Goal: Transaction & Acquisition: Purchase product/service

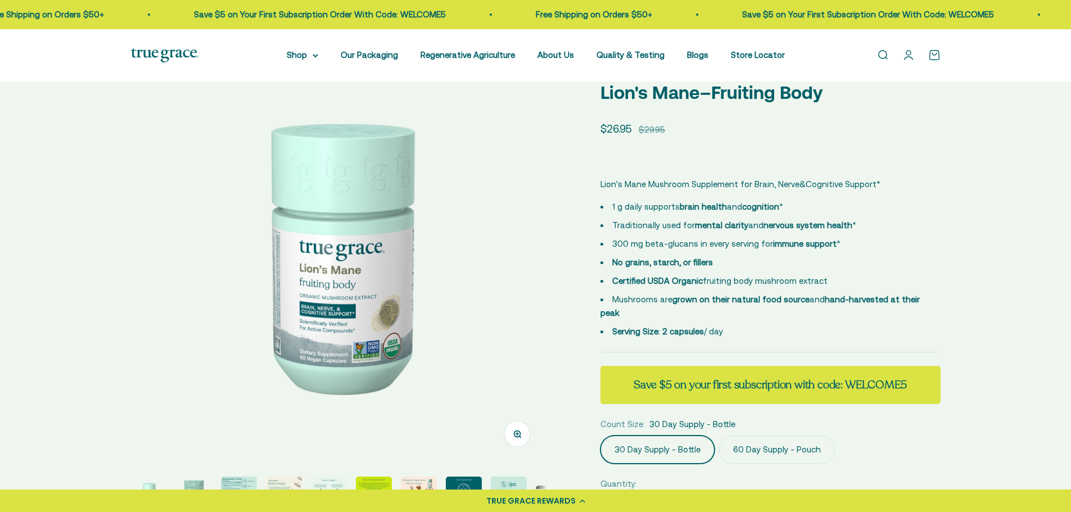
scroll to position [94, 0]
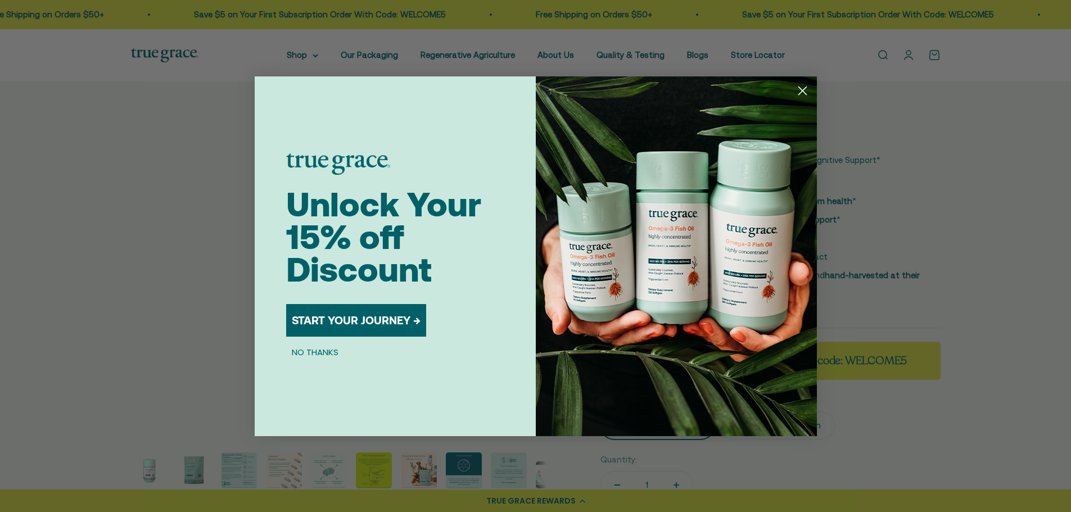
click at [806, 87] on icon "Close dialog" at bounding box center [803, 91] width 8 height 8
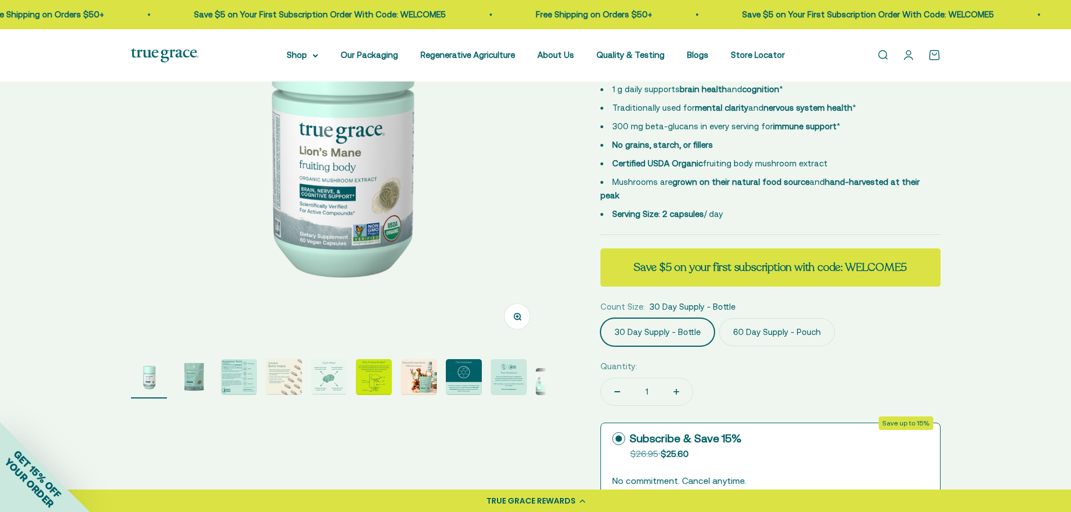
scroll to position [375, 0]
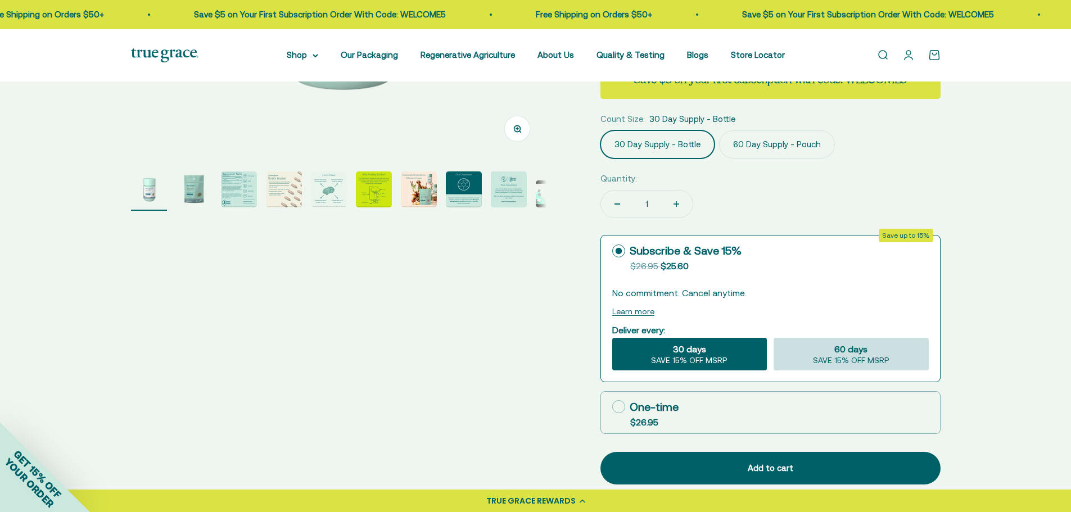
click at [857, 343] on span "60 days" at bounding box center [851, 349] width 33 height 13
click at [774, 337] on input "60 days SAVE 15% OFF MSRP" at bounding box center [773, 337] width 1 height 1
radio input "true"
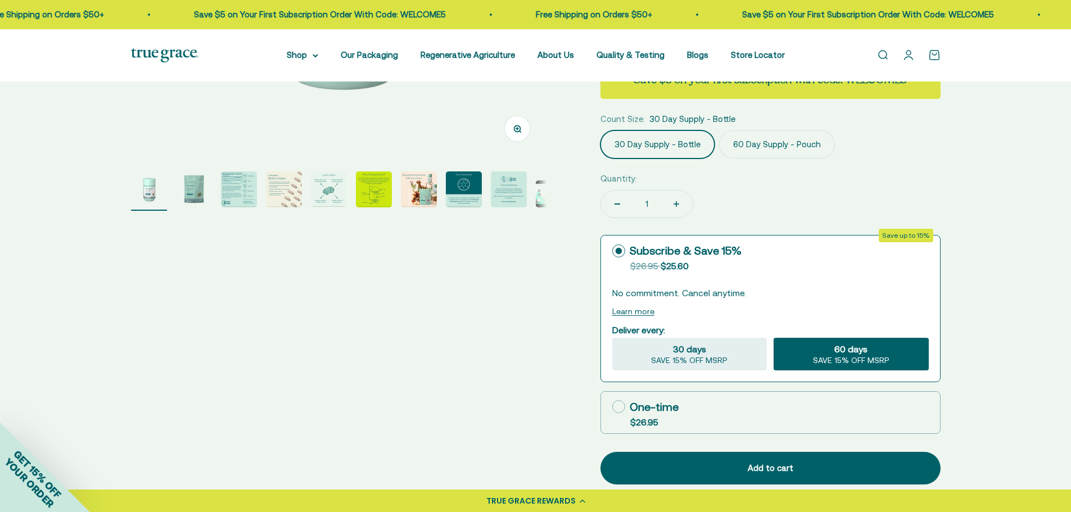
click at [758, 130] on label "60 Day Supply - Pouch" at bounding box center [777, 144] width 116 height 28
click at [601, 130] on input "60 Day Supply - Pouch" at bounding box center [600, 130] width 1 height 1
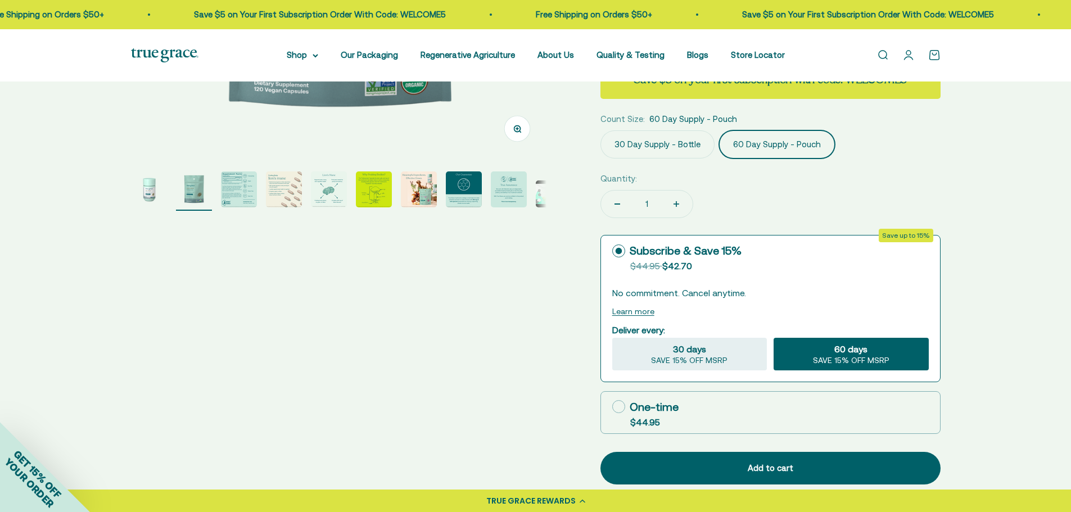
scroll to position [187, 0]
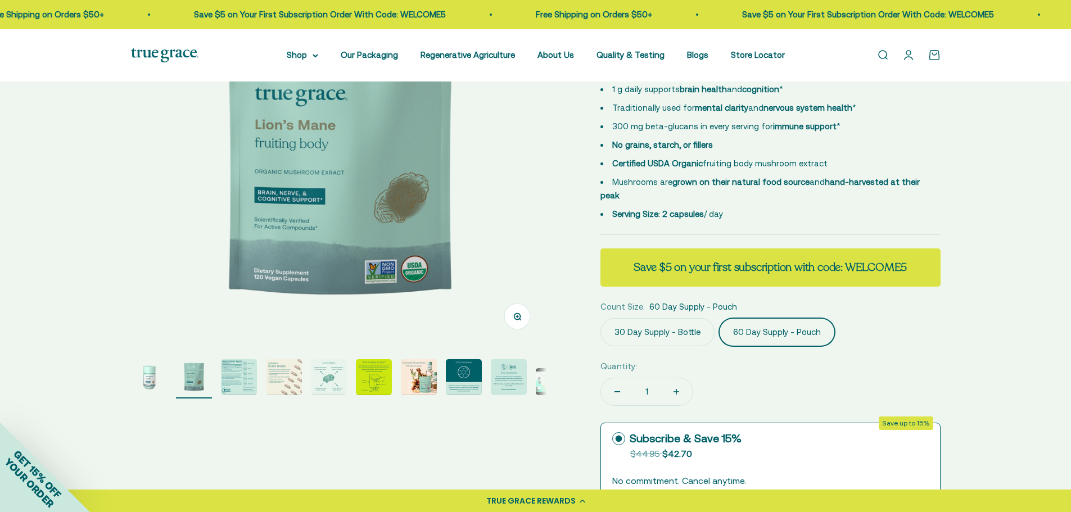
click at [205, 377] on img "Go to item 2" at bounding box center [194, 377] width 36 height 36
click at [244, 379] on img "Go to item 3" at bounding box center [239, 377] width 36 height 36
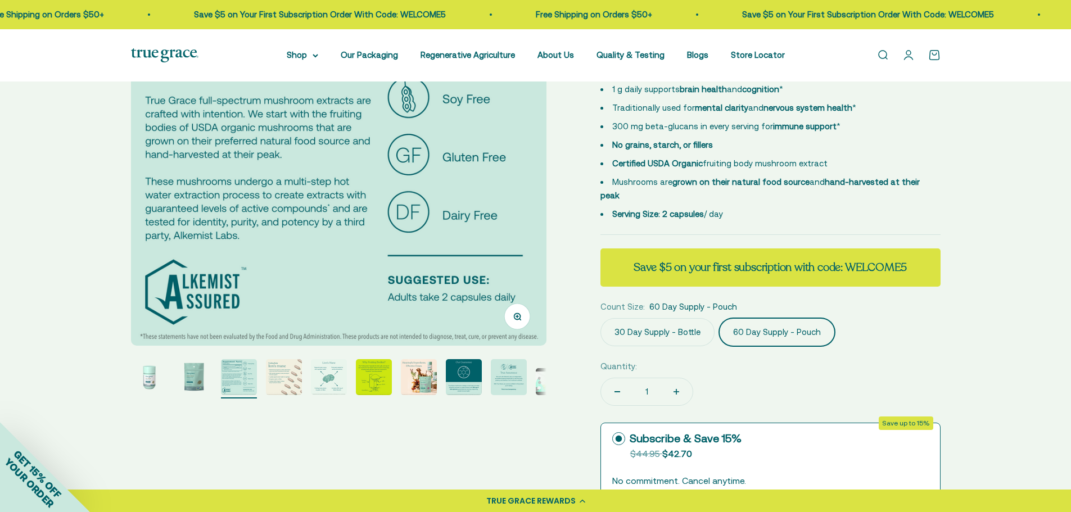
click at [292, 381] on img "Go to item 4" at bounding box center [284, 377] width 36 height 36
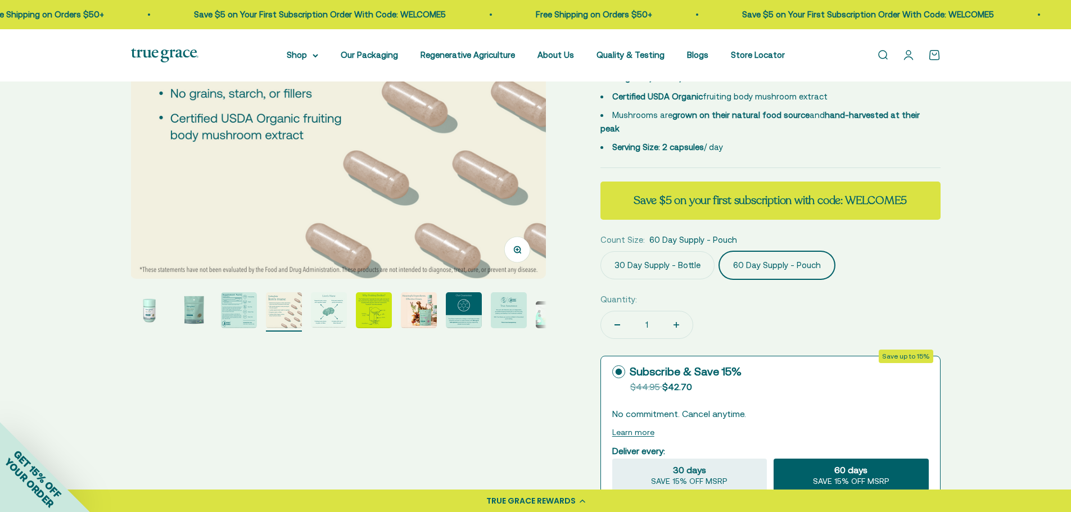
scroll to position [281, 0]
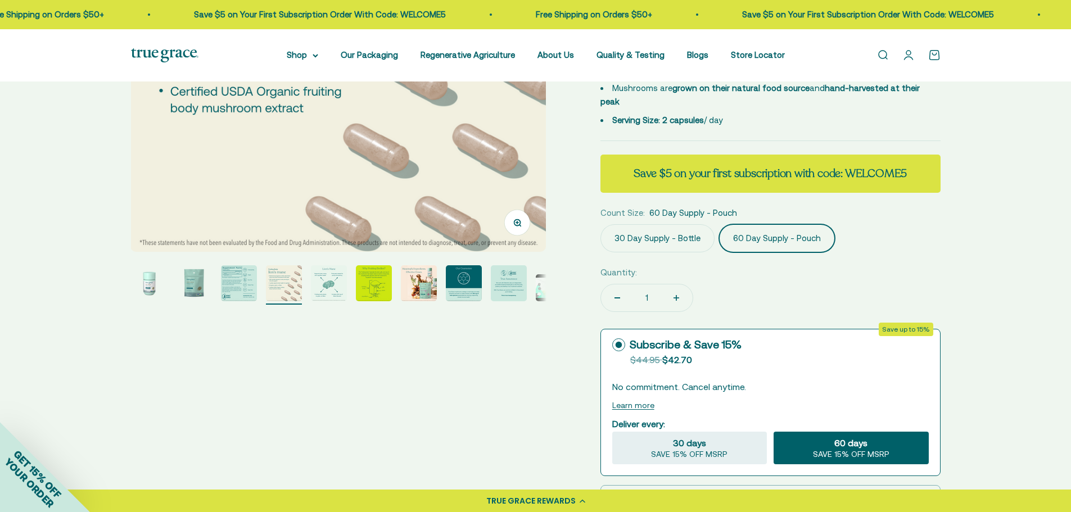
click at [333, 289] on img "Go to item 5" at bounding box center [329, 283] width 36 height 36
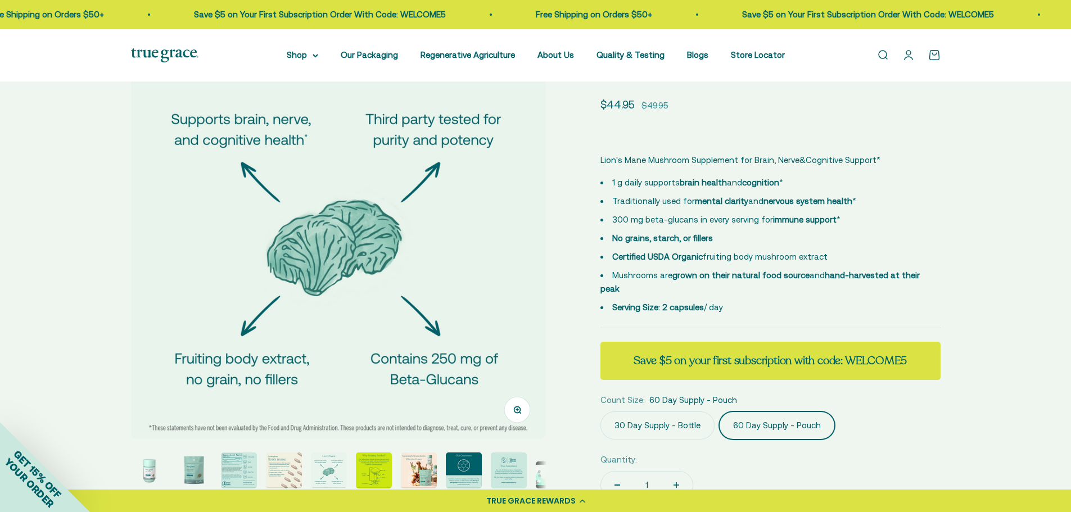
scroll to position [187, 0]
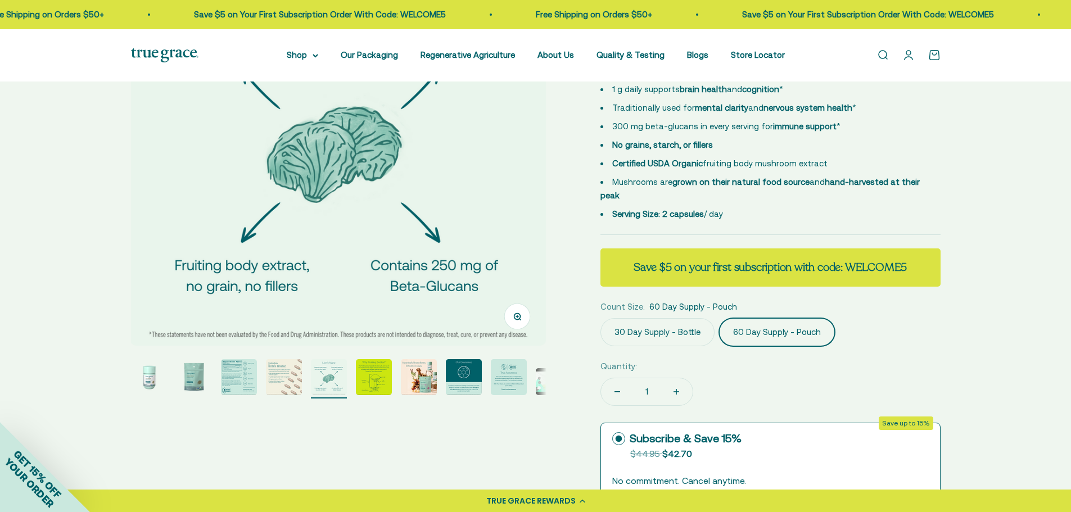
click at [376, 388] on img "Go to item 6" at bounding box center [374, 377] width 36 height 36
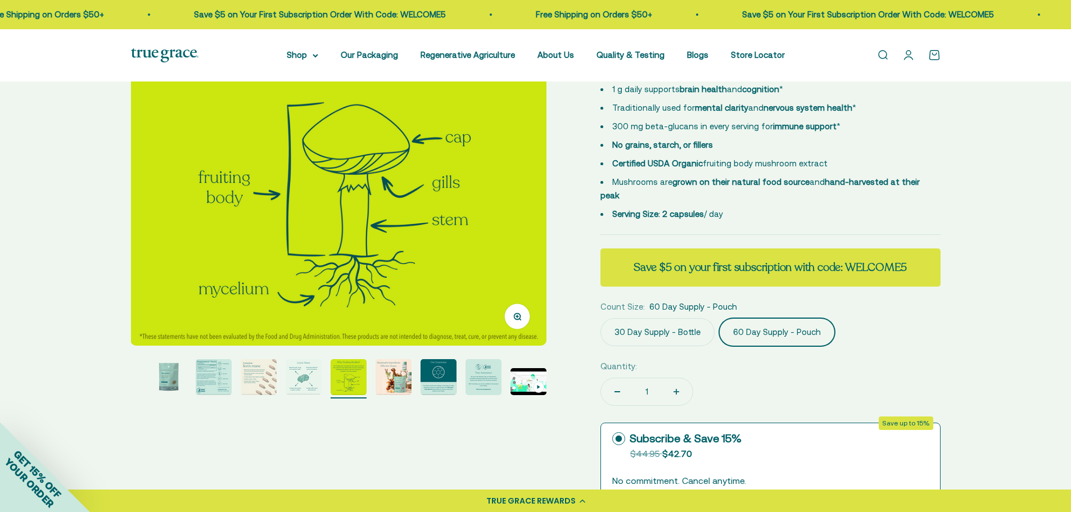
click at [392, 367] on img "Go to item 7" at bounding box center [394, 377] width 36 height 36
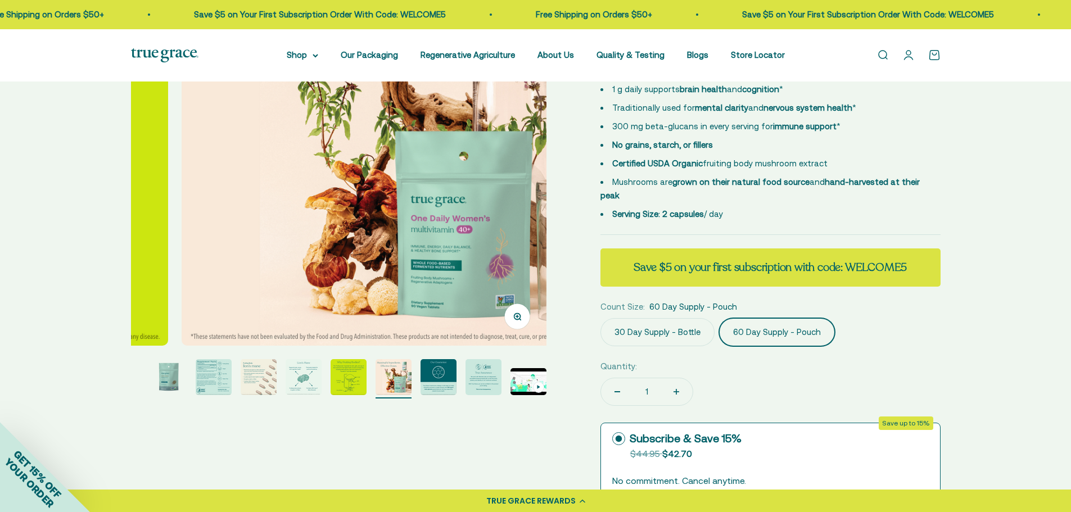
scroll to position [0, 2575]
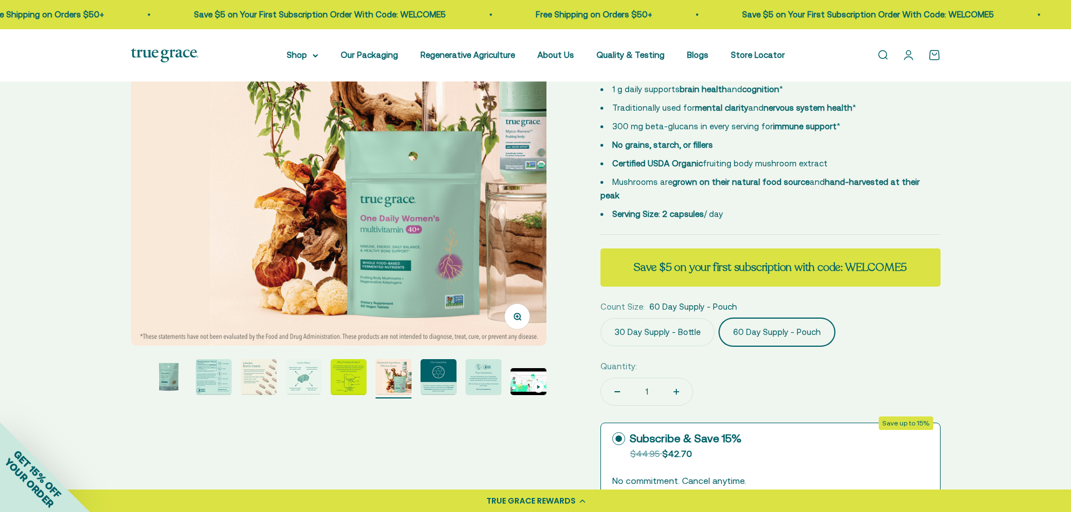
click at [442, 369] on img "Go to item 8" at bounding box center [439, 377] width 36 height 36
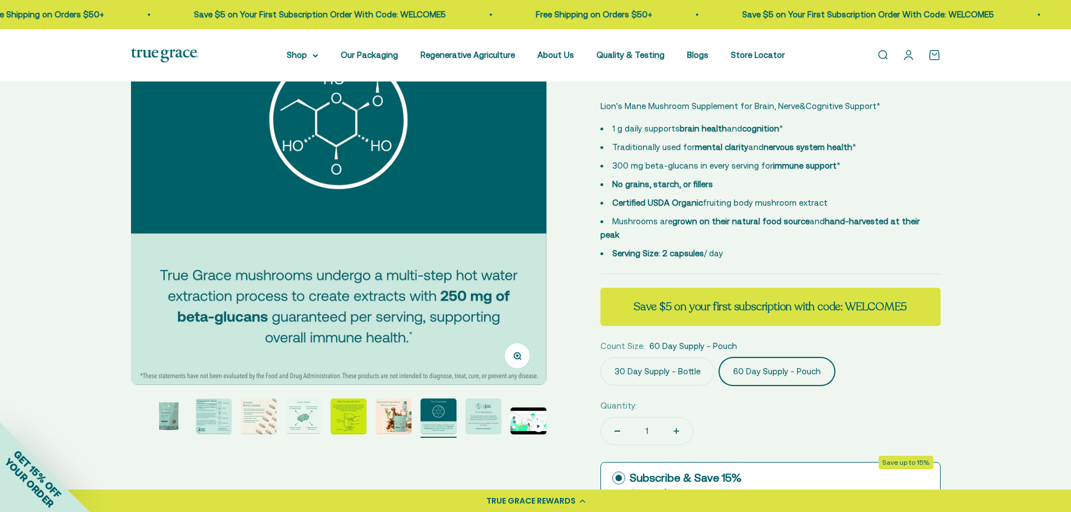
scroll to position [187, 0]
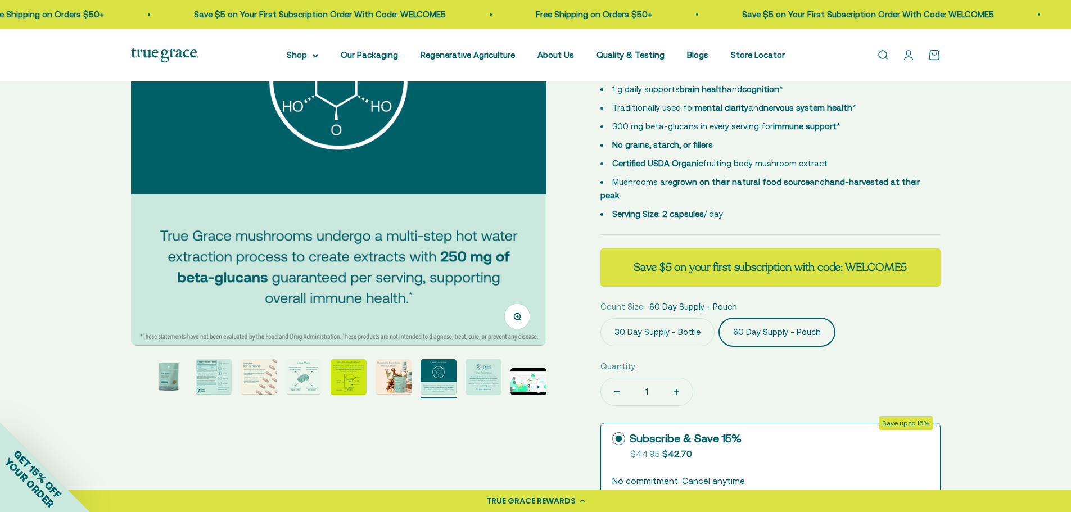
click at [481, 377] on img "Go to item 9" at bounding box center [484, 377] width 36 height 36
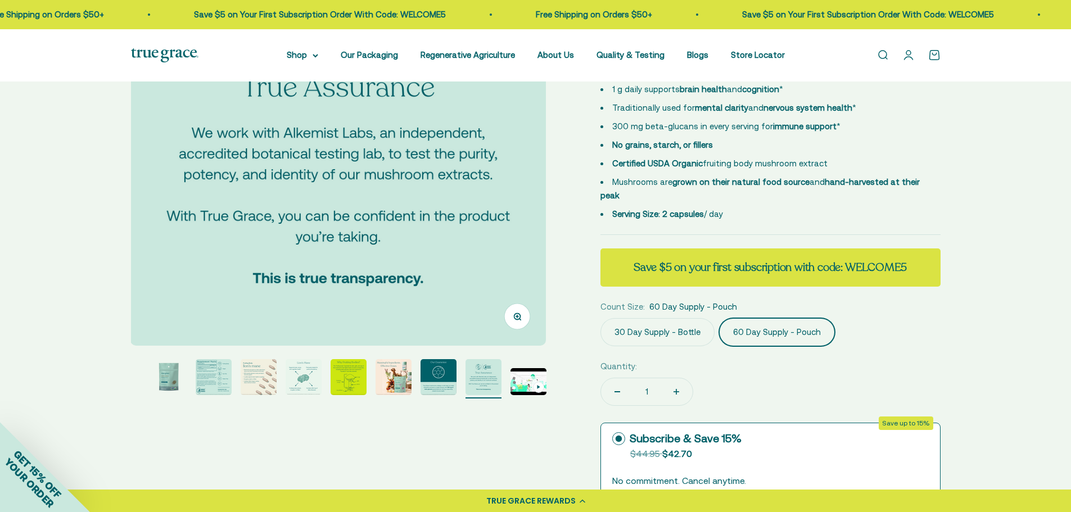
scroll to position [94, 0]
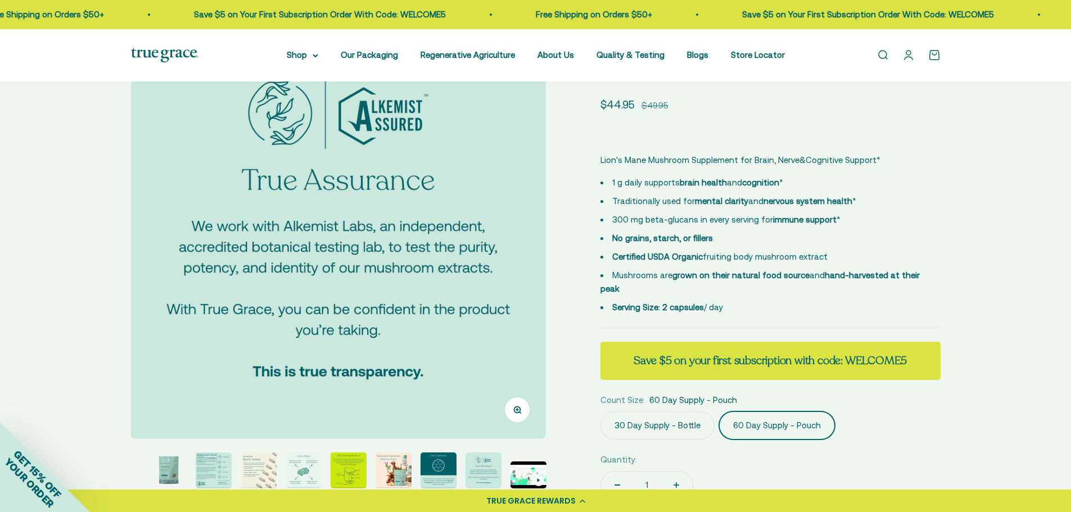
click at [533, 469] on img "Go to item 10" at bounding box center [529, 475] width 36 height 27
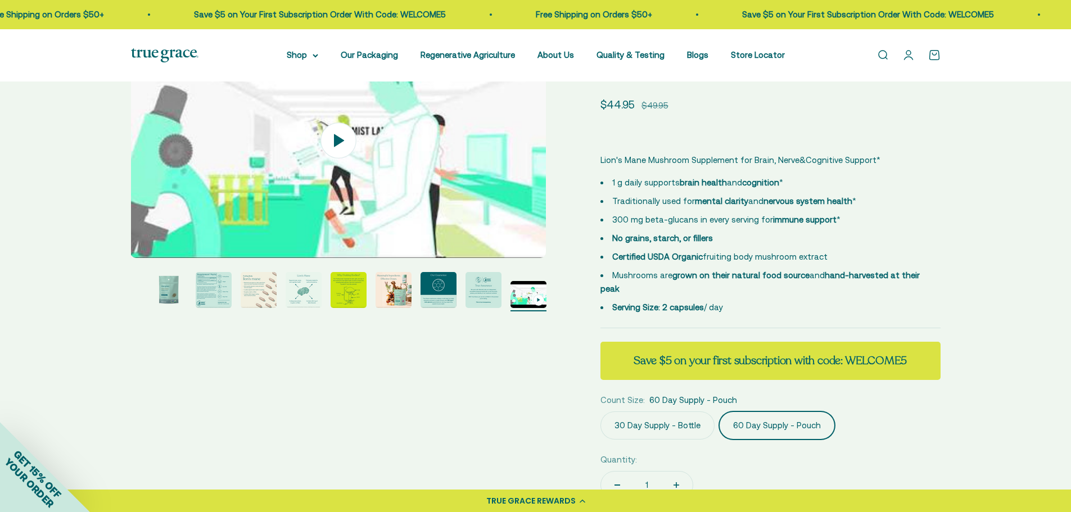
scroll to position [0, 0]
